Goal: Obtain resource: Obtain resource

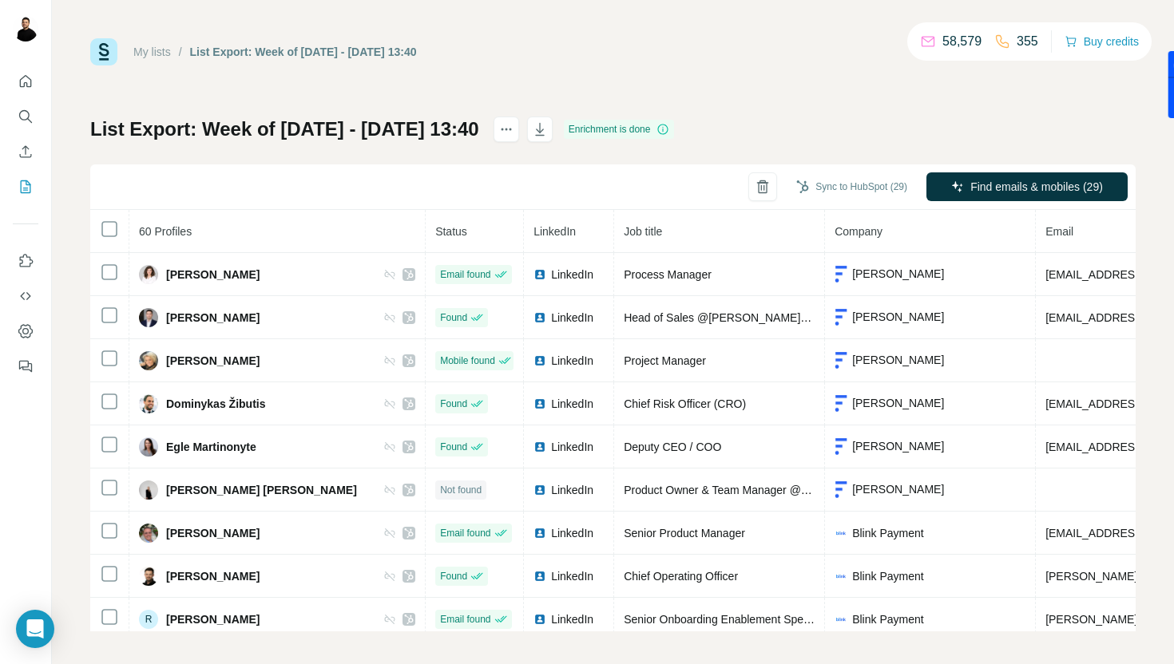
scroll to position [2209, 30]
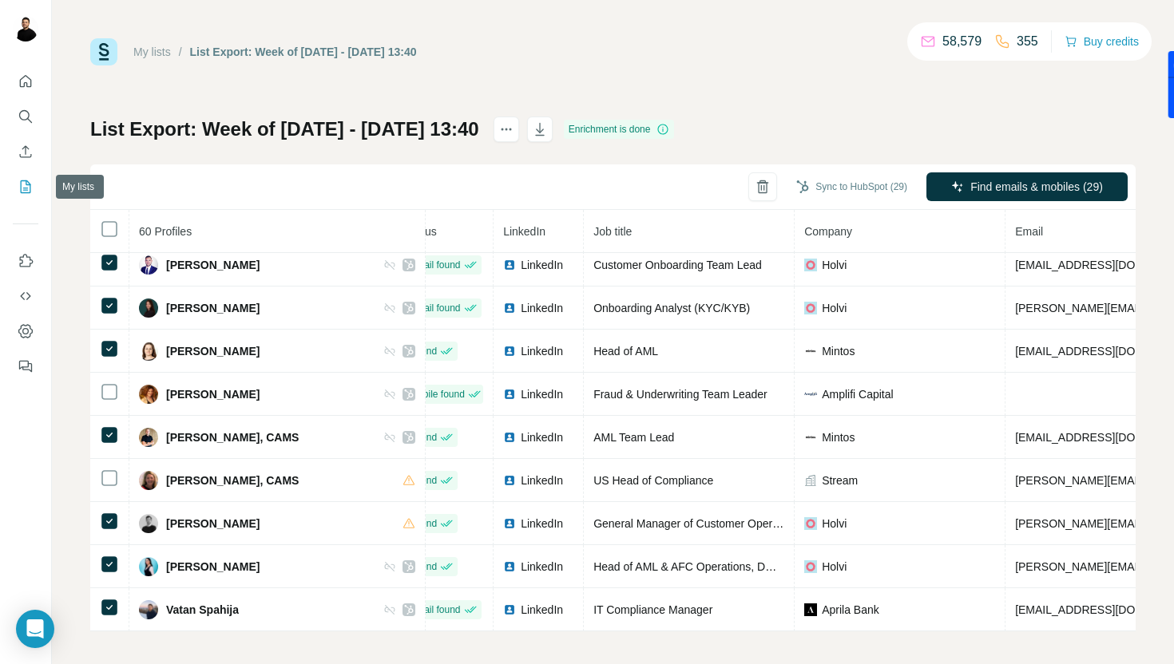
click at [26, 186] on icon "My lists" at bounding box center [26, 187] width 16 height 16
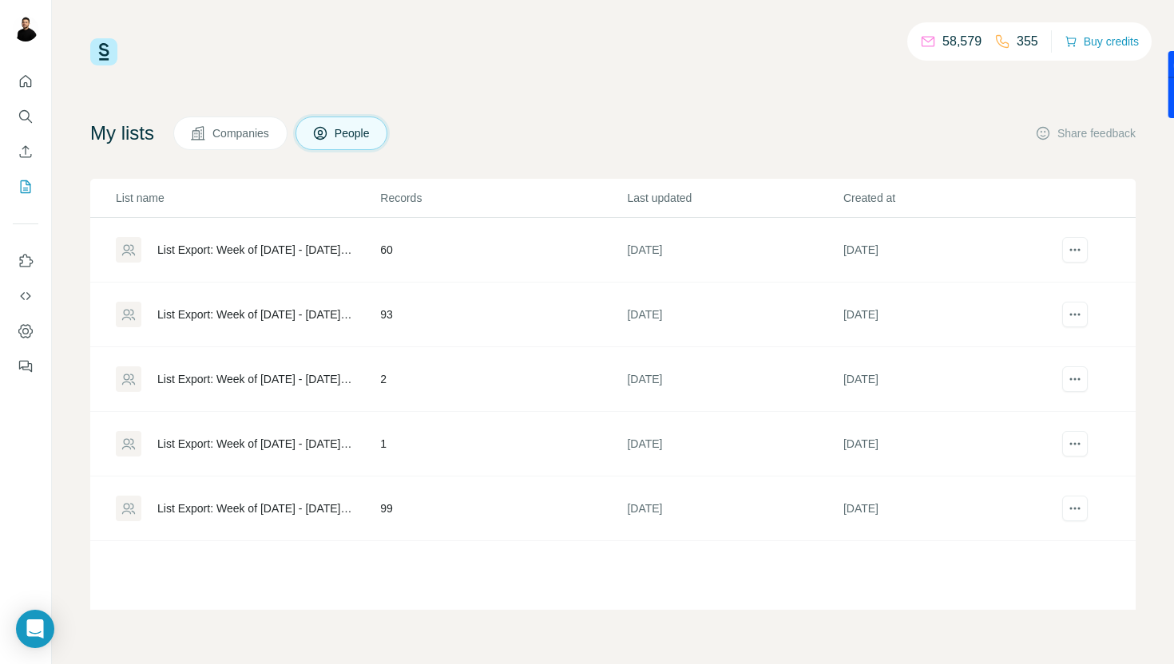
click at [236, 518] on div "List Export: Week of [DATE] - [DATE] 11:41" at bounding box center [247, 509] width 263 height 26
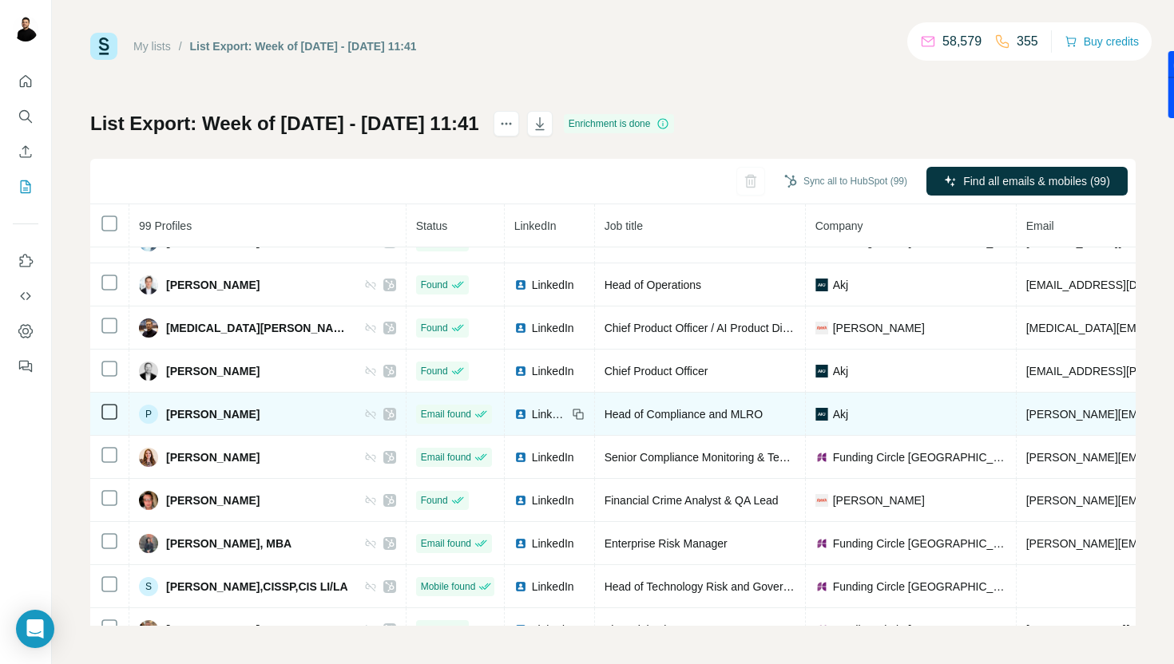
scroll to position [2787, 109]
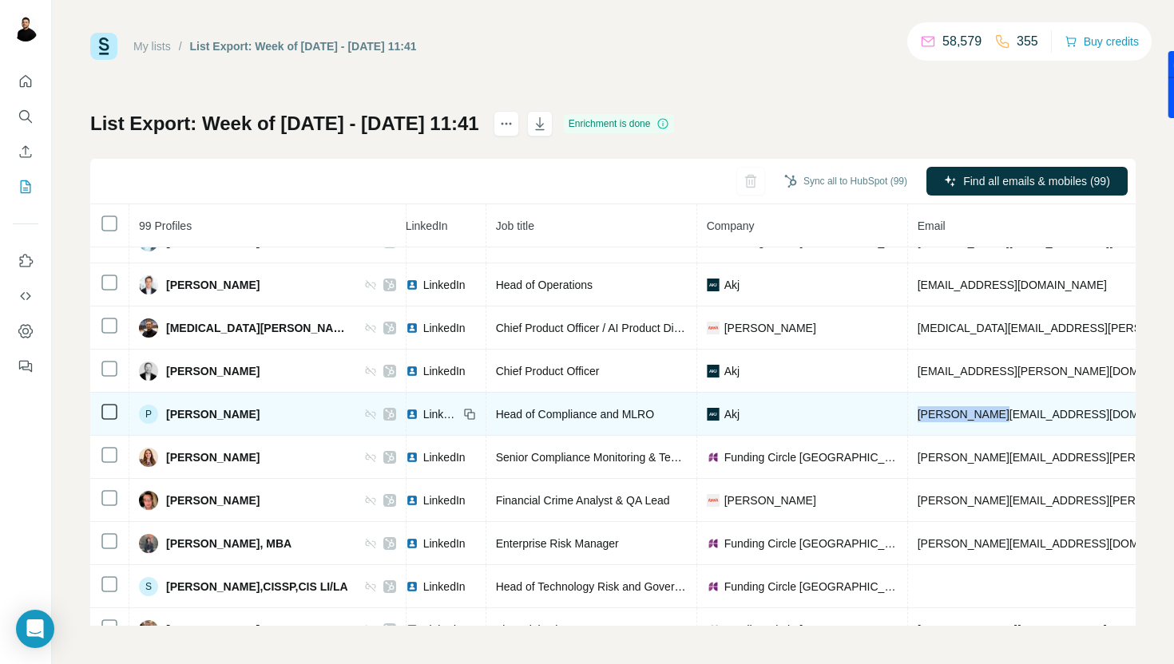
click at [1029, 414] on td "[PERSON_NAME][EMAIL_ADDRESS][DOMAIN_NAME]" at bounding box center [1151, 414] width 486 height 43
copy span "[PERSON_NAME][EMAIL_ADDRESS][DOMAIN_NAME]"
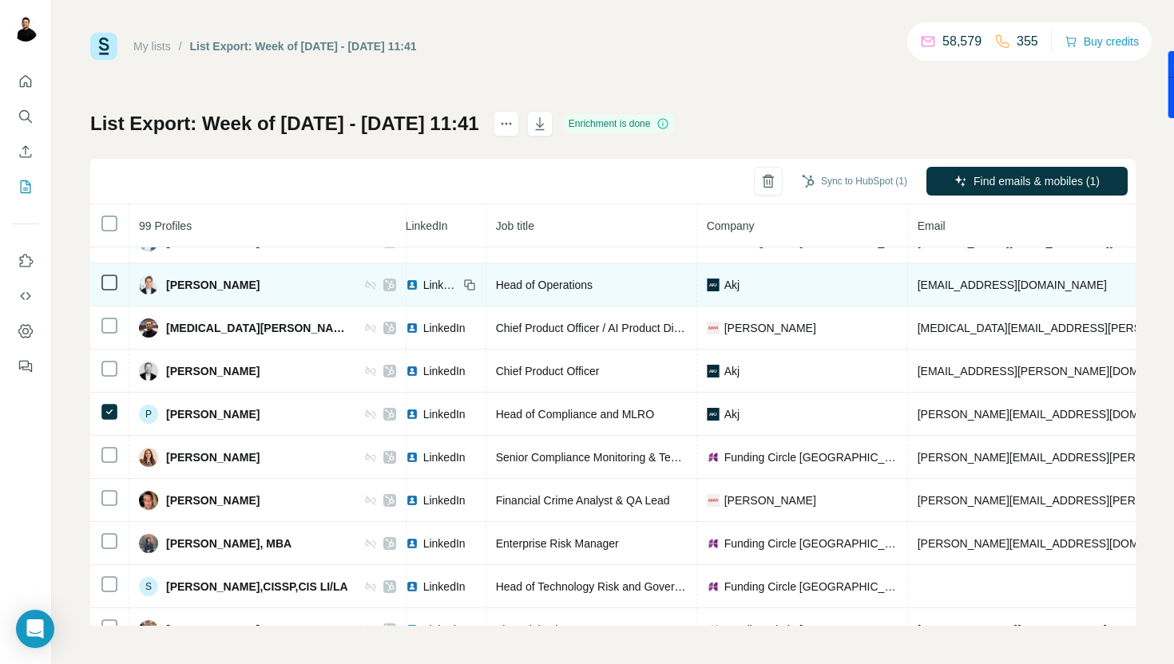
click at [993, 287] on span "[EMAIL_ADDRESS][DOMAIN_NAME]" at bounding box center [1012, 285] width 189 height 13
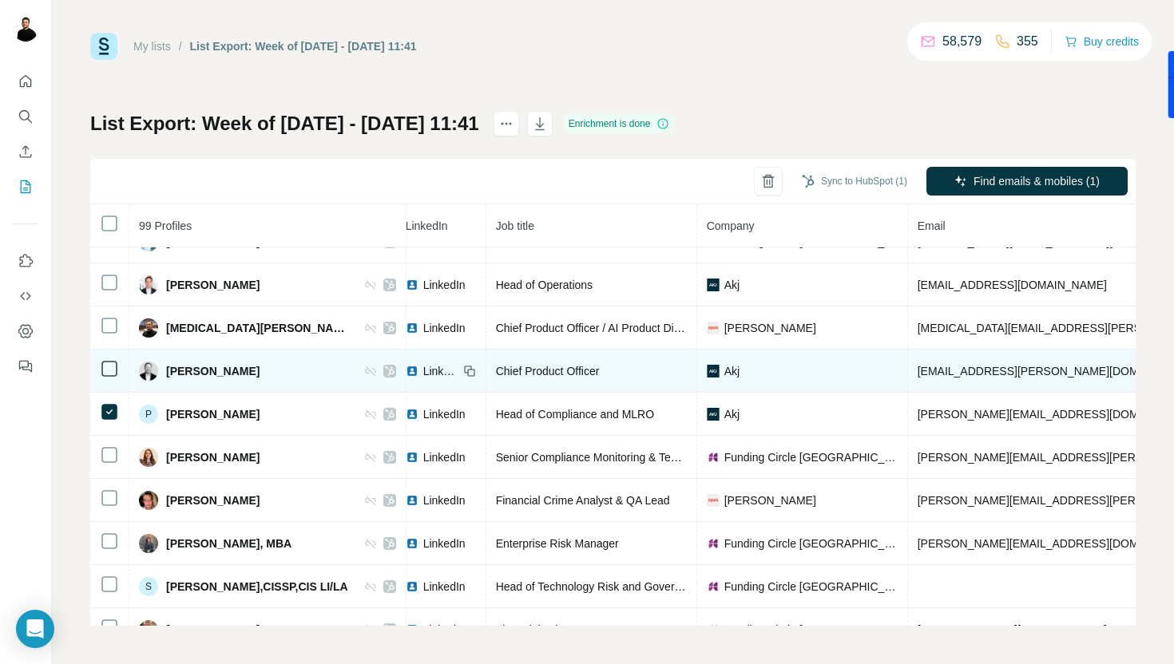
click at [998, 350] on td "[EMAIL_ADDRESS][PERSON_NAME][DOMAIN_NAME]" at bounding box center [1151, 371] width 486 height 43
click at [999, 363] on td "[EMAIL_ADDRESS][PERSON_NAME][DOMAIN_NAME]" at bounding box center [1151, 371] width 486 height 43
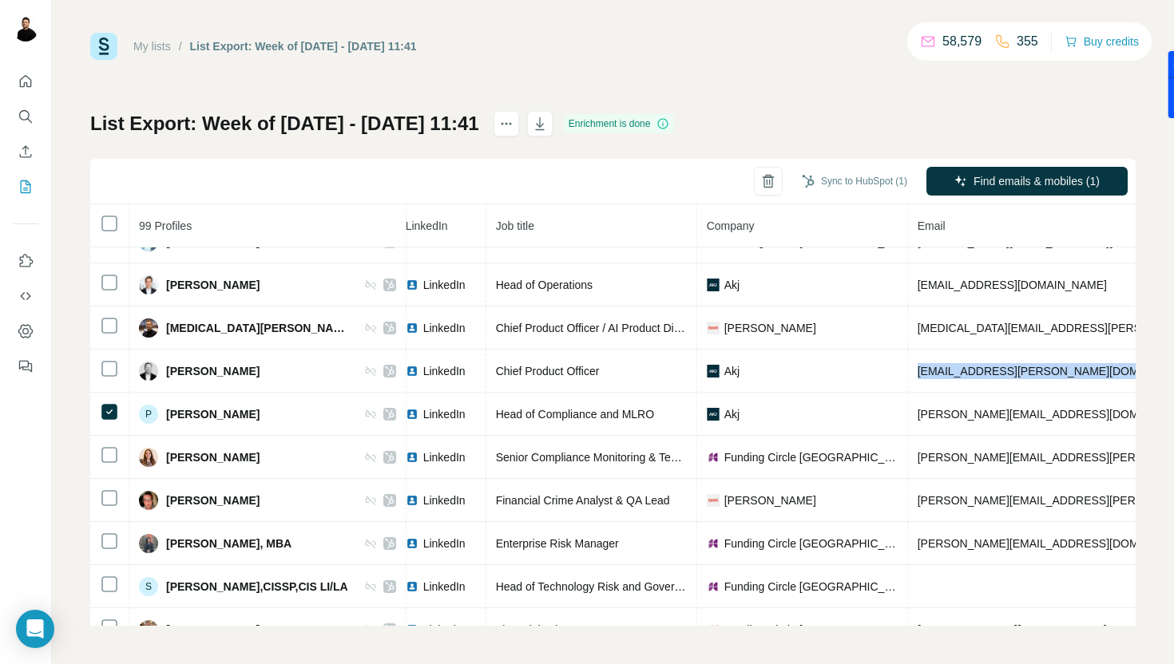
copy span "[EMAIL_ADDRESS][PERSON_NAME][DOMAIN_NAME]"
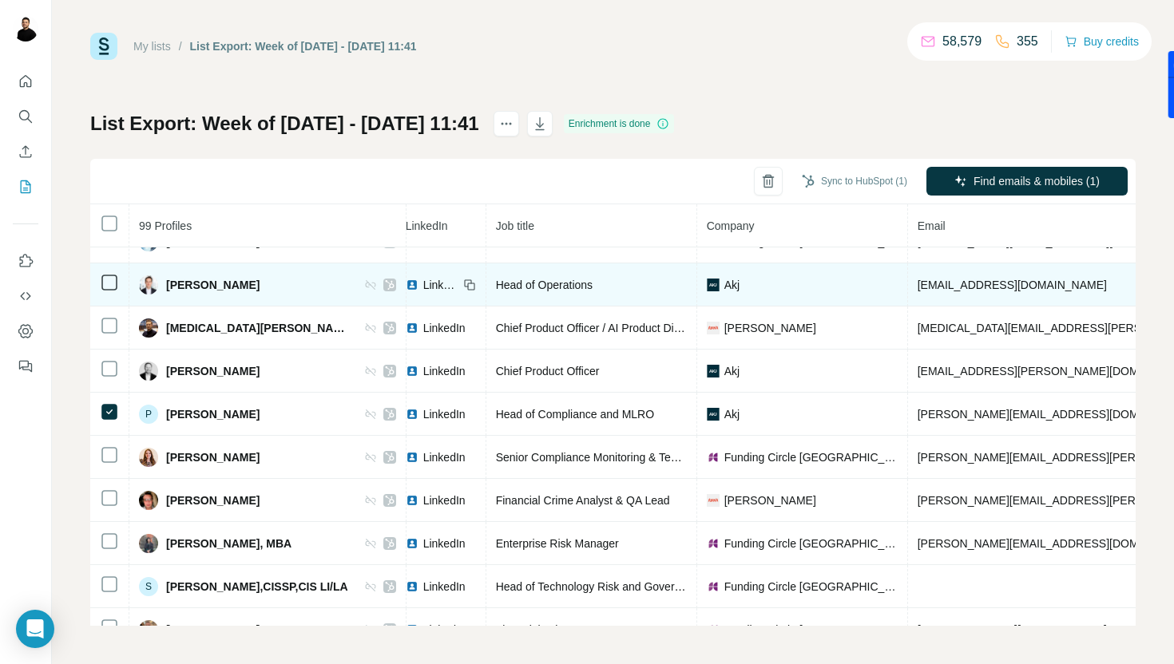
click at [973, 287] on span "[EMAIL_ADDRESS][DOMAIN_NAME]" at bounding box center [1012, 285] width 189 height 13
copy span "[EMAIL_ADDRESS][DOMAIN_NAME]"
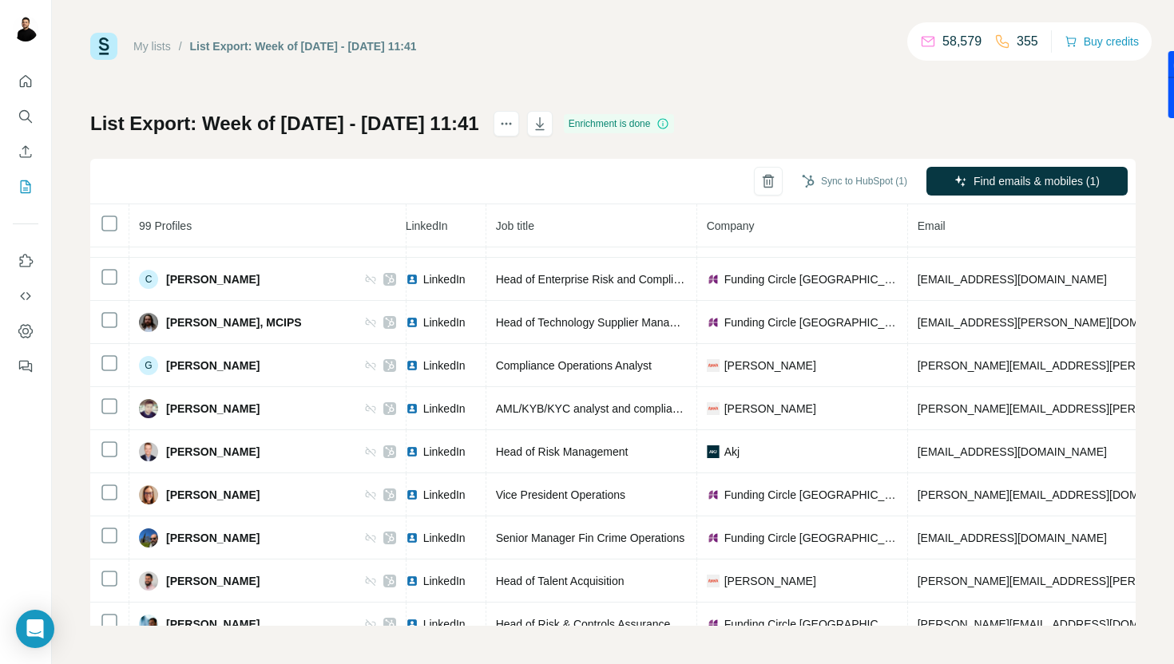
scroll to position [2383, 109]
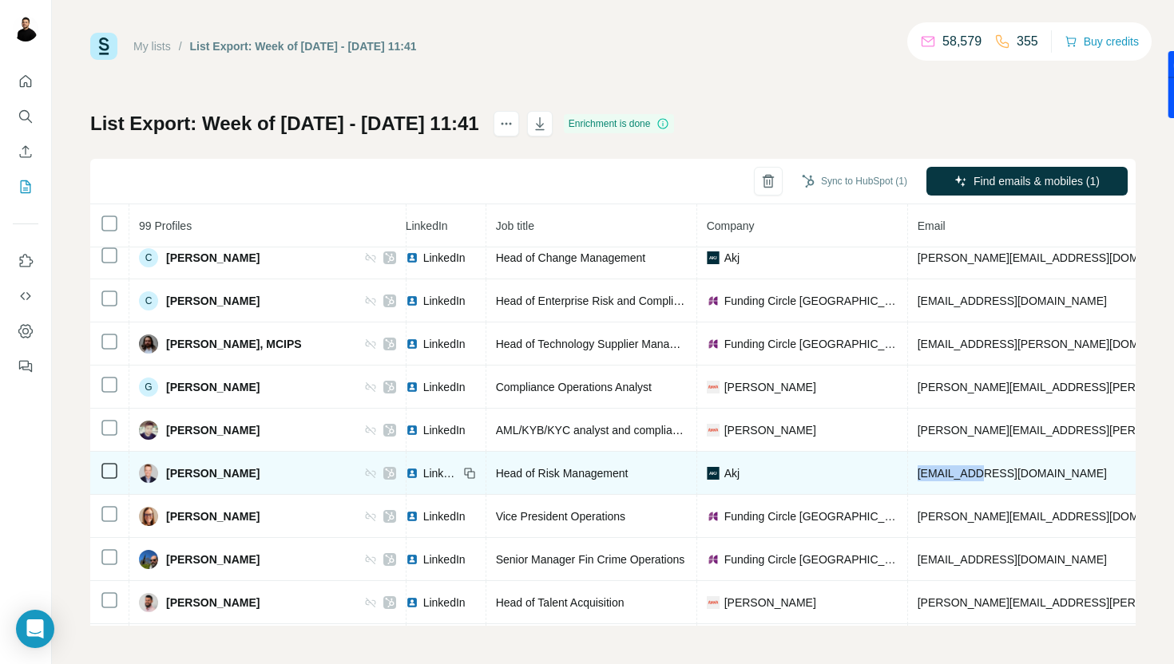
drag, startPoint x: 1037, startPoint y: 486, endPoint x: 936, endPoint y: 474, distance: 102.1
click at [936, 474] on td "[EMAIL_ADDRESS][DOMAIN_NAME]" at bounding box center [1151, 473] width 486 height 43
copy span "[EMAIL_ADDRESS][DOMAIN_NAME]"
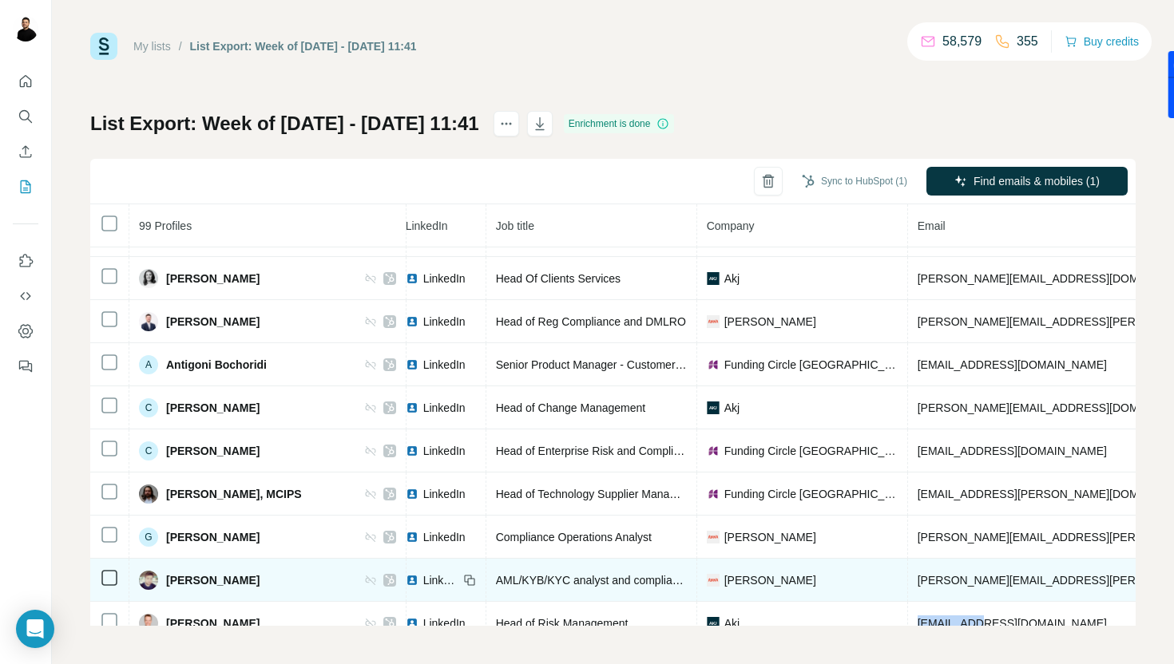
scroll to position [2232, 109]
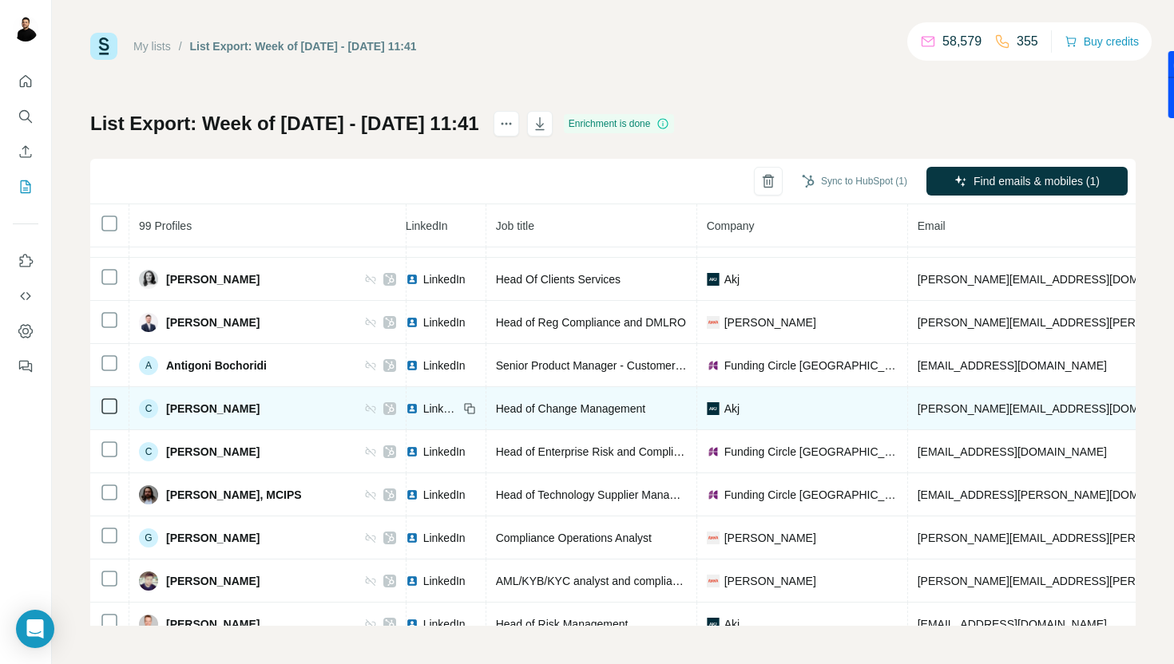
click at [978, 395] on td "[PERSON_NAME][EMAIL_ADDRESS][DOMAIN_NAME]" at bounding box center [1151, 408] width 486 height 43
click at [978, 402] on span "[PERSON_NAME][EMAIL_ADDRESS][DOMAIN_NAME]" at bounding box center [1058, 408] width 281 height 13
copy span "[PERSON_NAME][EMAIL_ADDRESS][DOMAIN_NAME]"
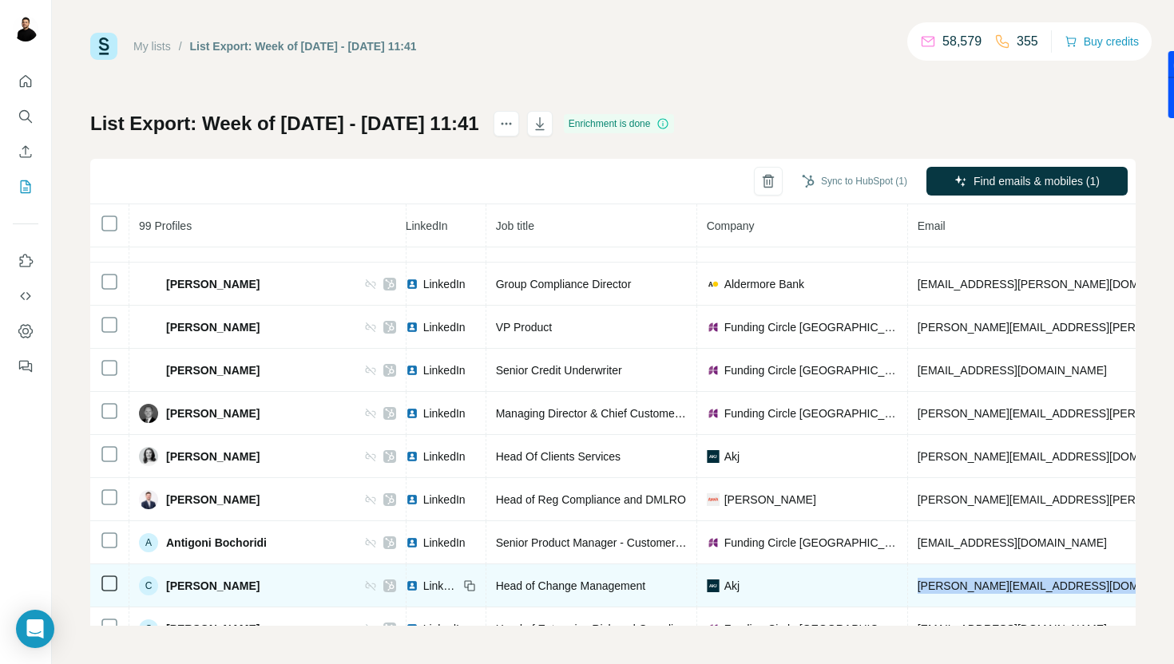
scroll to position [2052, 109]
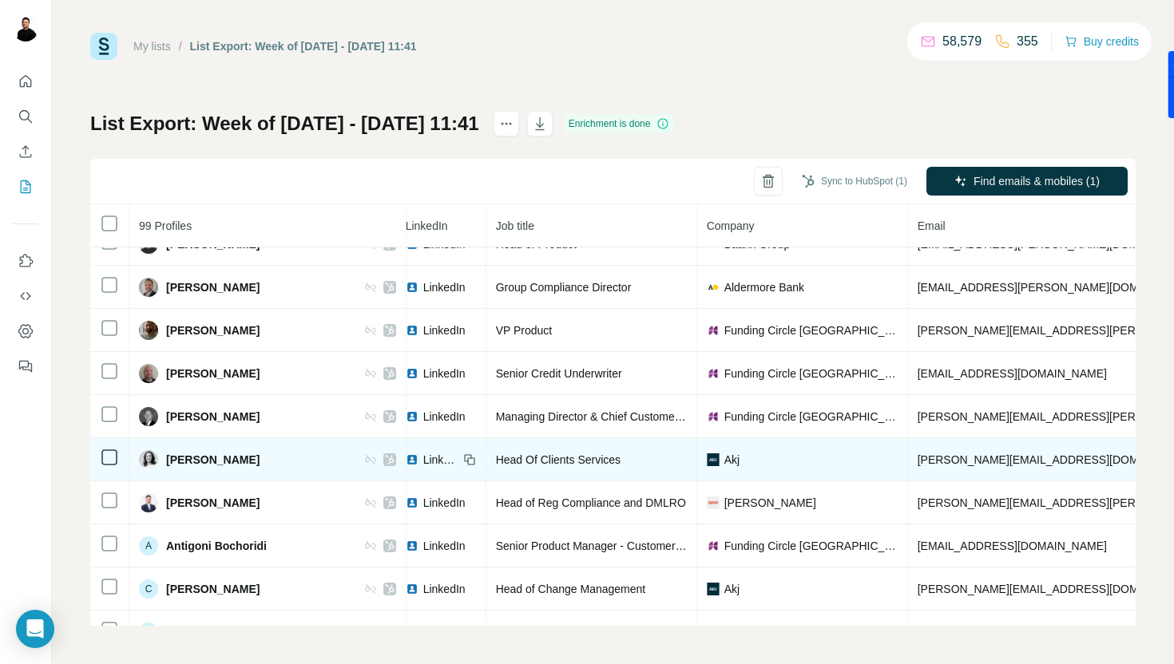
click at [991, 459] on span "[PERSON_NAME][EMAIL_ADDRESS][DOMAIN_NAME]" at bounding box center [1058, 460] width 281 height 13
copy span "[PERSON_NAME][EMAIL_ADDRESS][DOMAIN_NAME]"
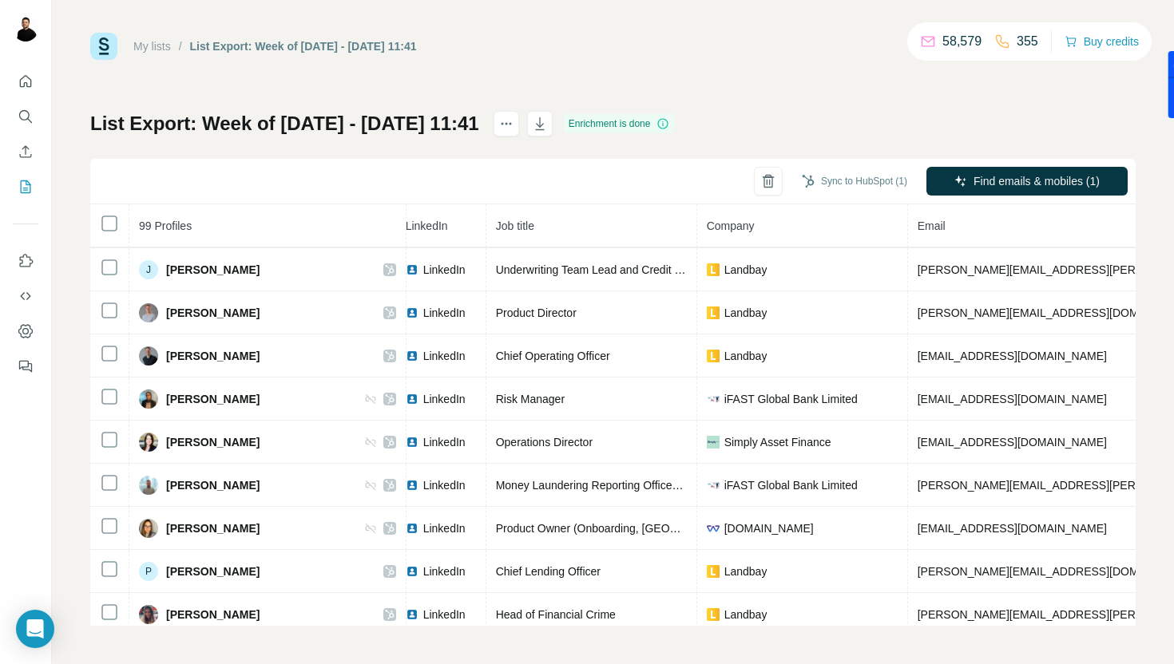
scroll to position [3891, 109]
